Goal: Transaction & Acquisition: Book appointment/travel/reservation

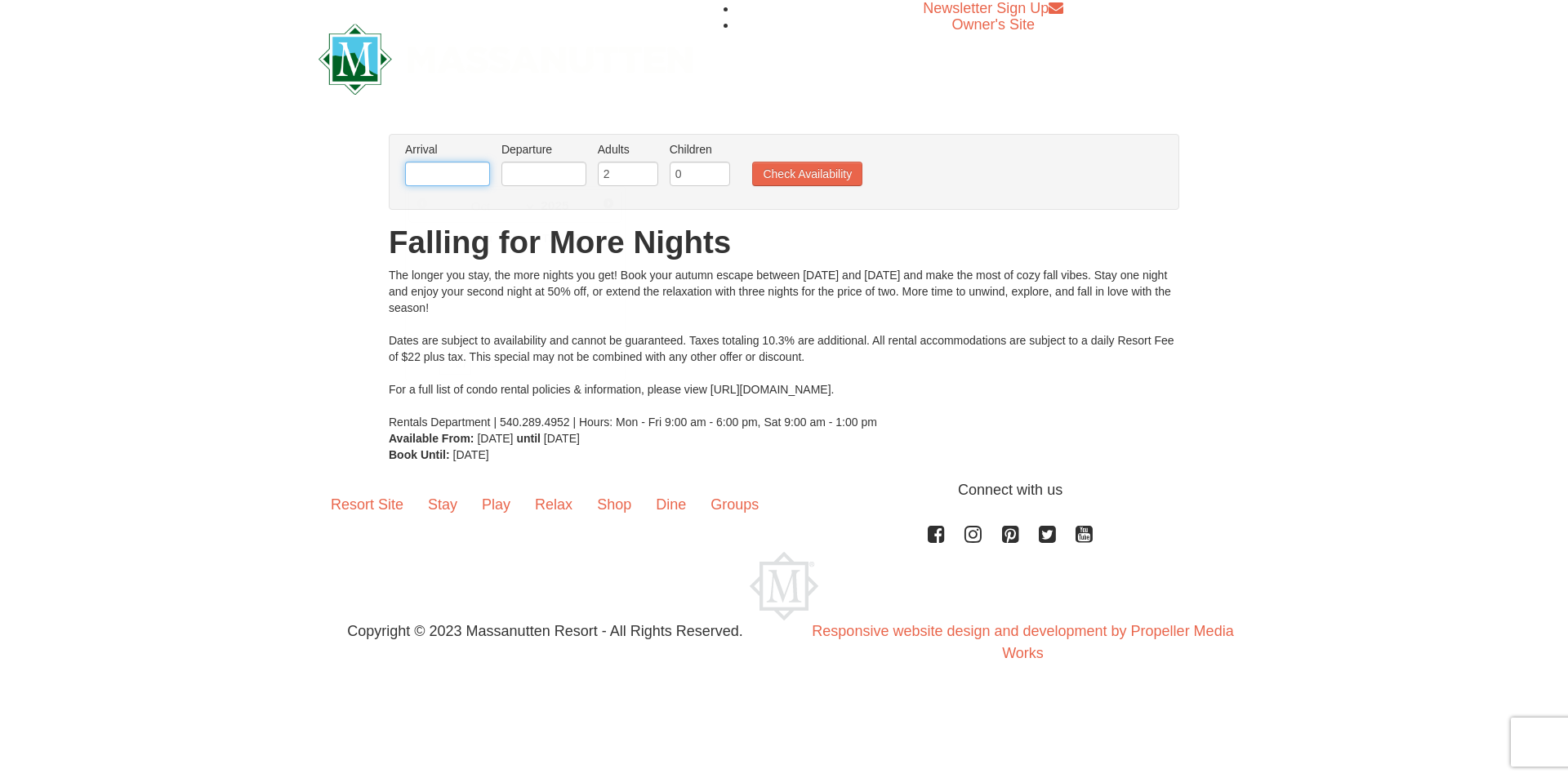
click at [465, 171] on input "text" at bounding box center [447, 174] width 85 height 24
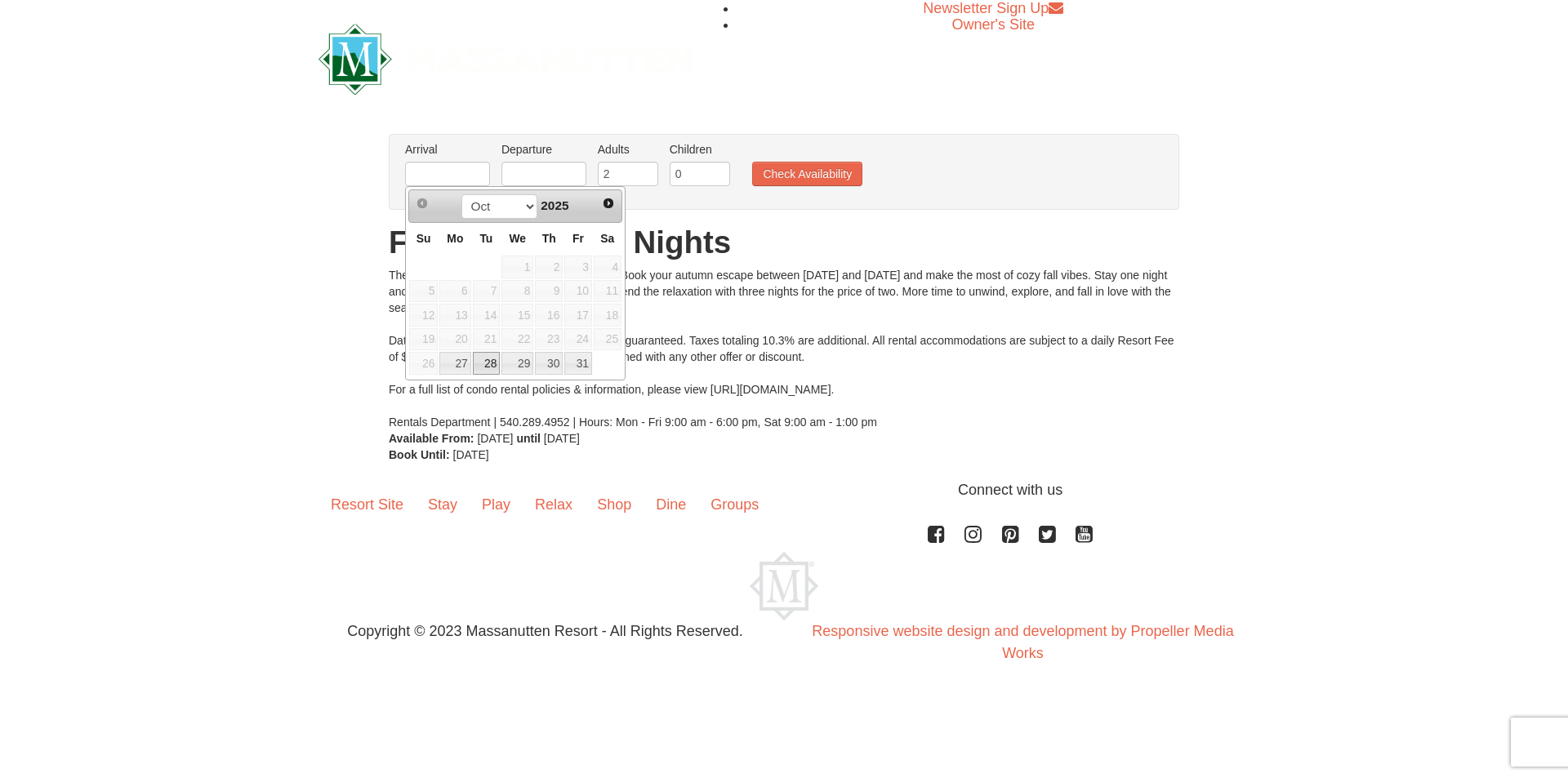
click at [496, 361] on link "28" at bounding box center [487, 363] width 28 height 23
type input "[DATE]"
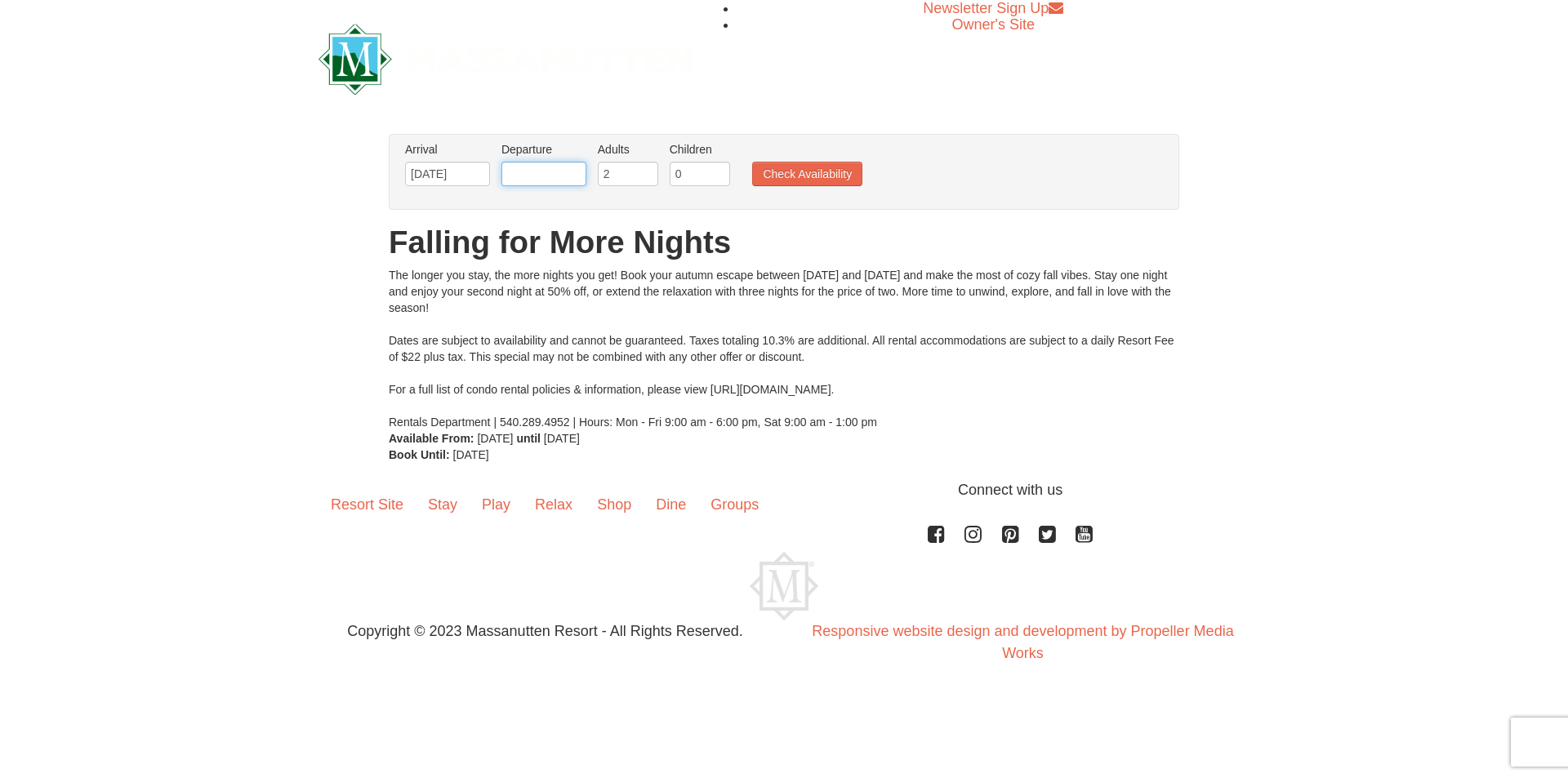
click at [571, 176] on input "text" at bounding box center [543, 174] width 85 height 24
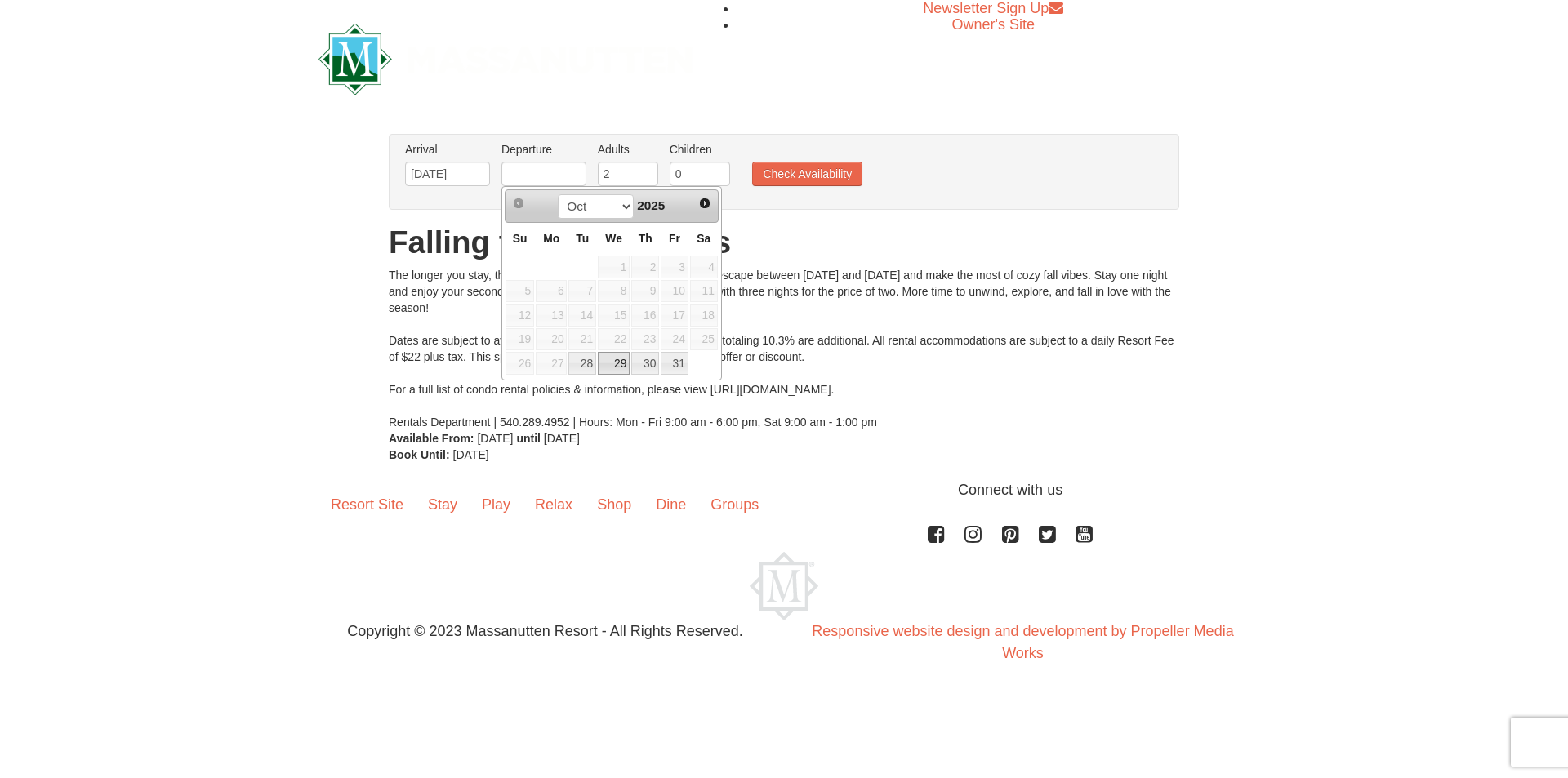
click at [622, 361] on link "29" at bounding box center [614, 363] width 32 height 23
type input "[DATE]"
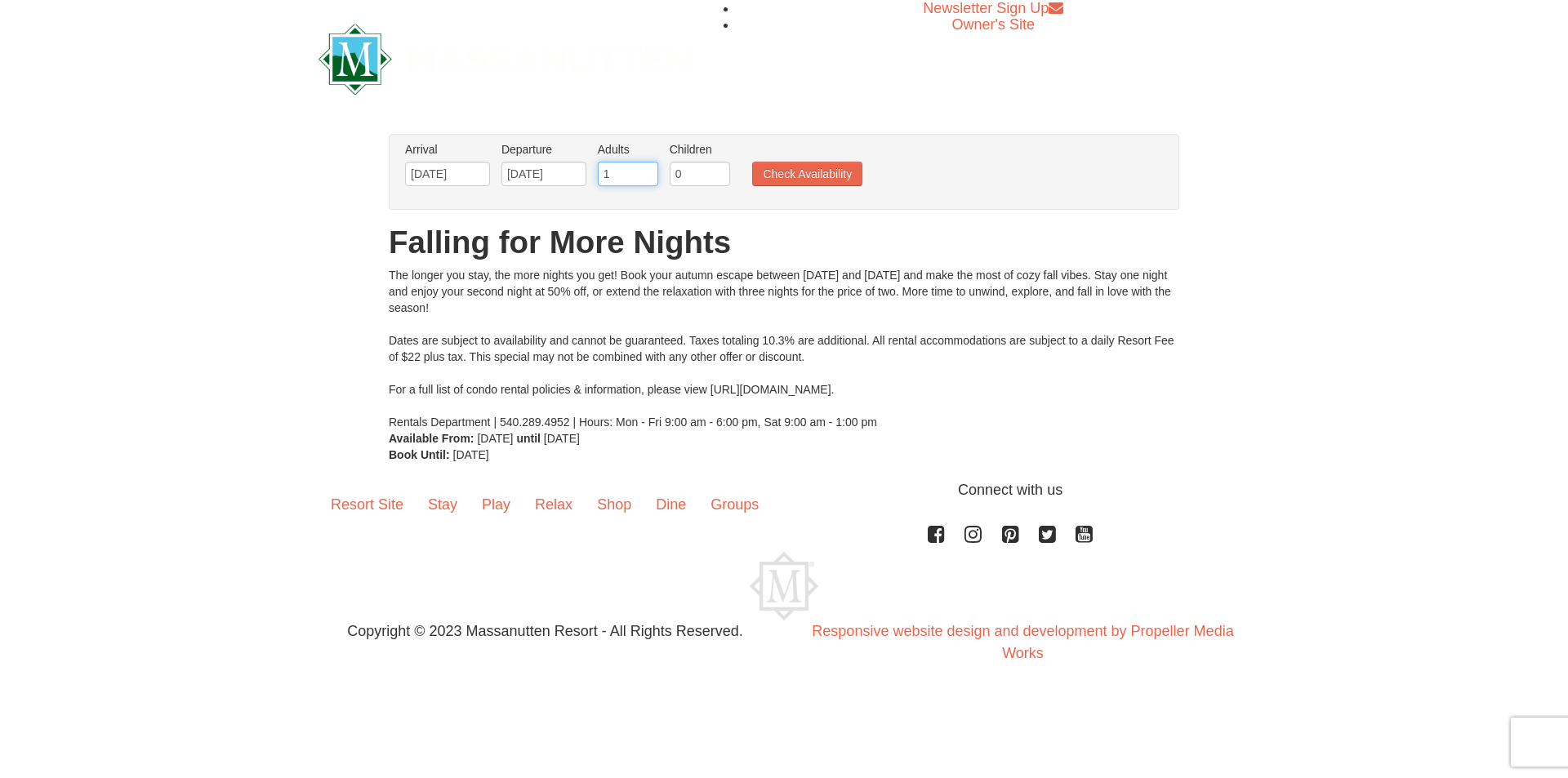
type input "1"
click at [639, 179] on input "1" at bounding box center [628, 174] width 61 height 24
click at [846, 172] on button "Check Availability" at bounding box center [807, 174] width 110 height 24
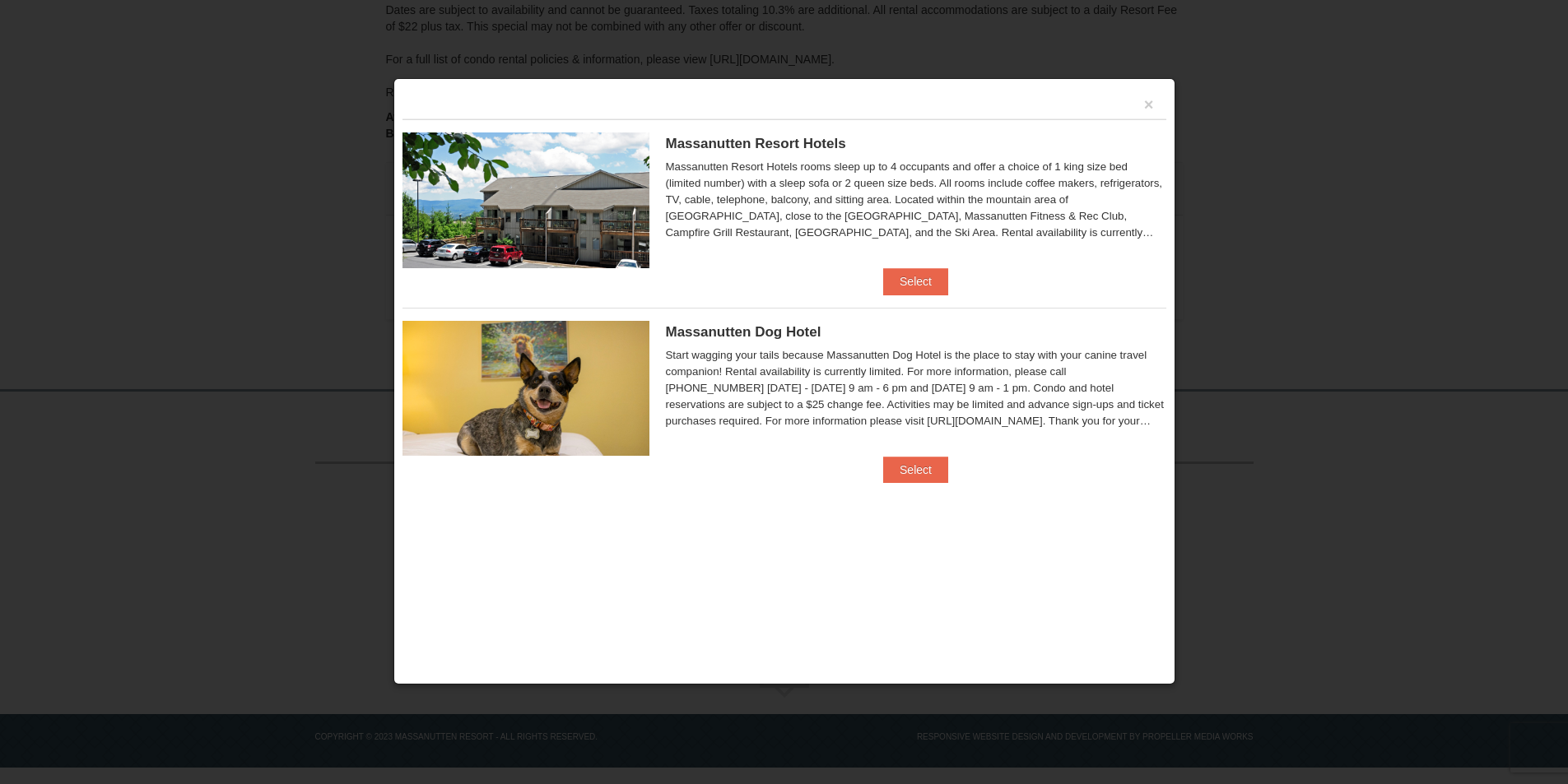
scroll to position [293, 0]
click at [915, 277] on button "Select" at bounding box center [915, 282] width 65 height 26
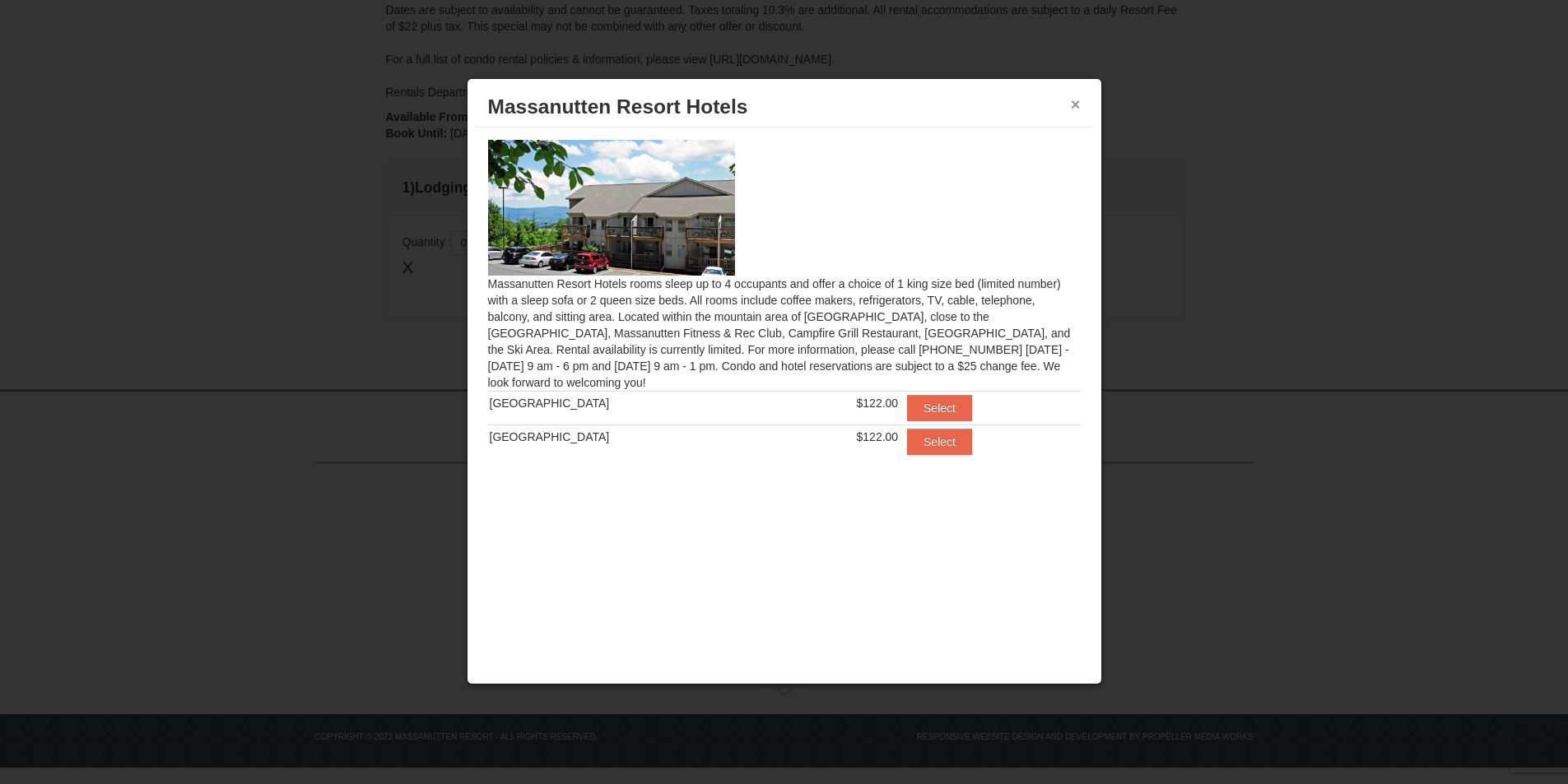
click at [1078, 103] on button "×" at bounding box center [1076, 105] width 10 height 17
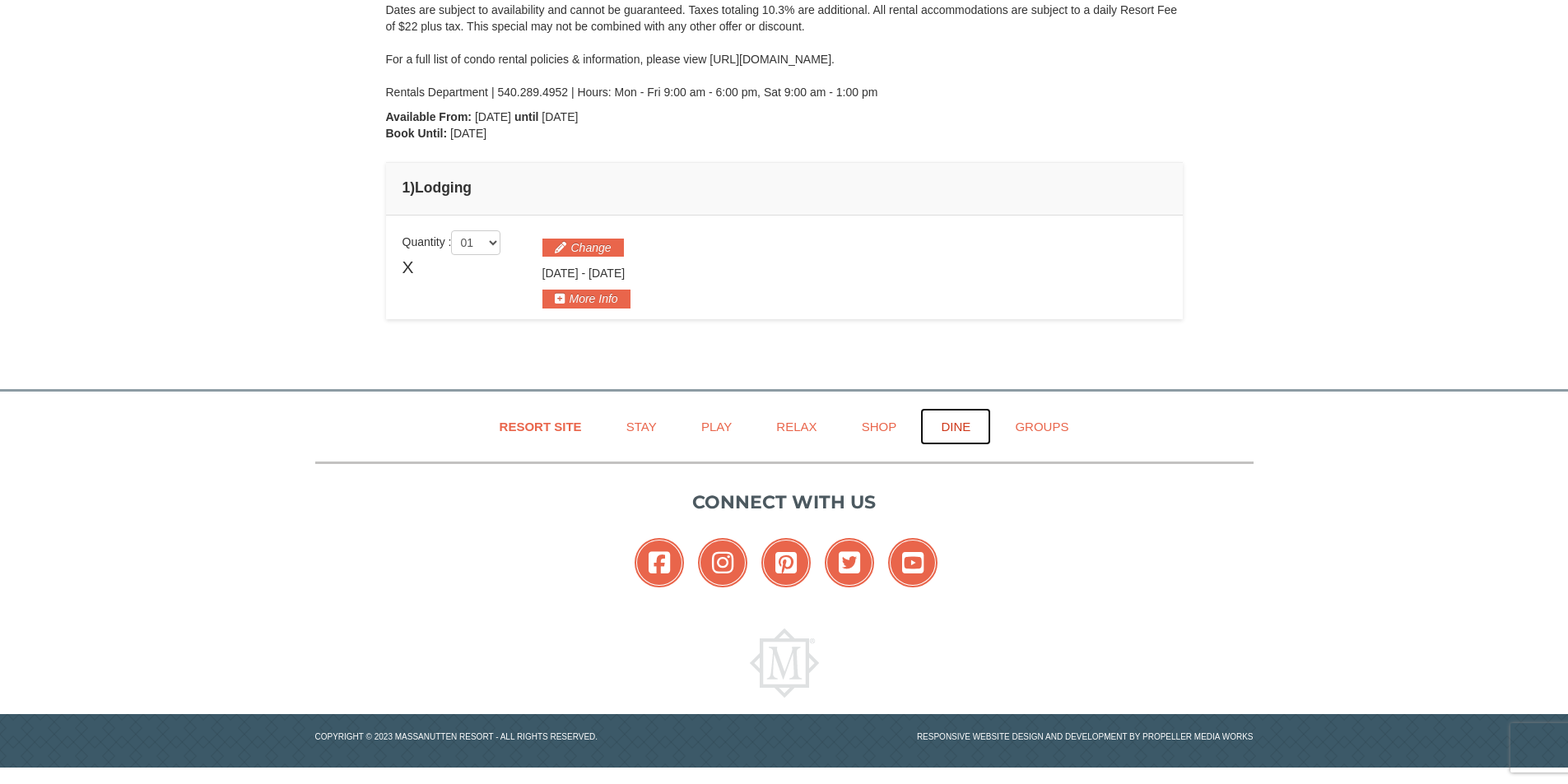
click at [964, 426] on link "Dine" at bounding box center [955, 426] width 70 height 37
